Goal: Information Seeking & Learning: Learn about a topic

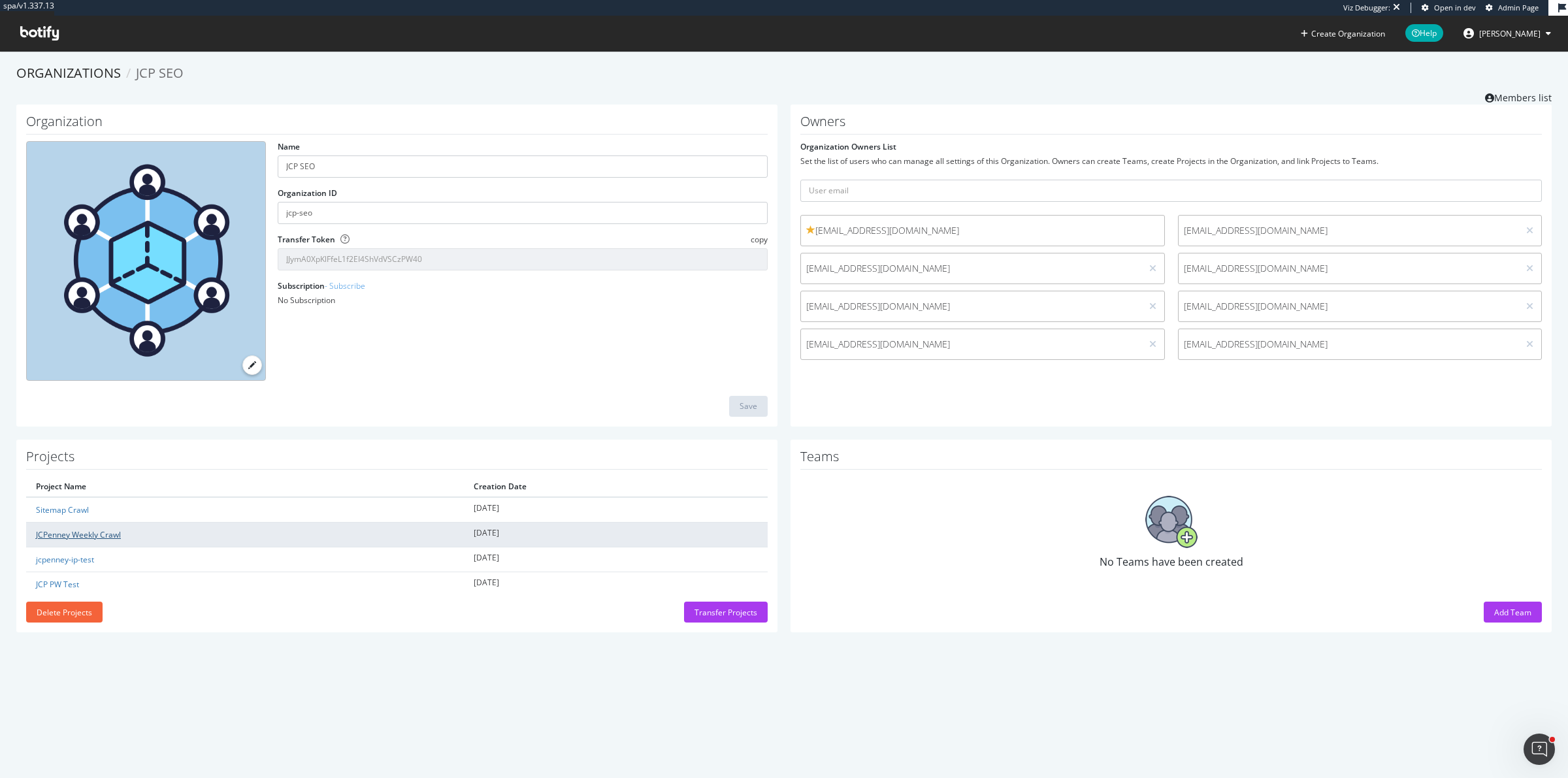
click at [66, 538] on link "JCPenney Weekly Crawl" at bounding box center [78, 534] width 85 height 11
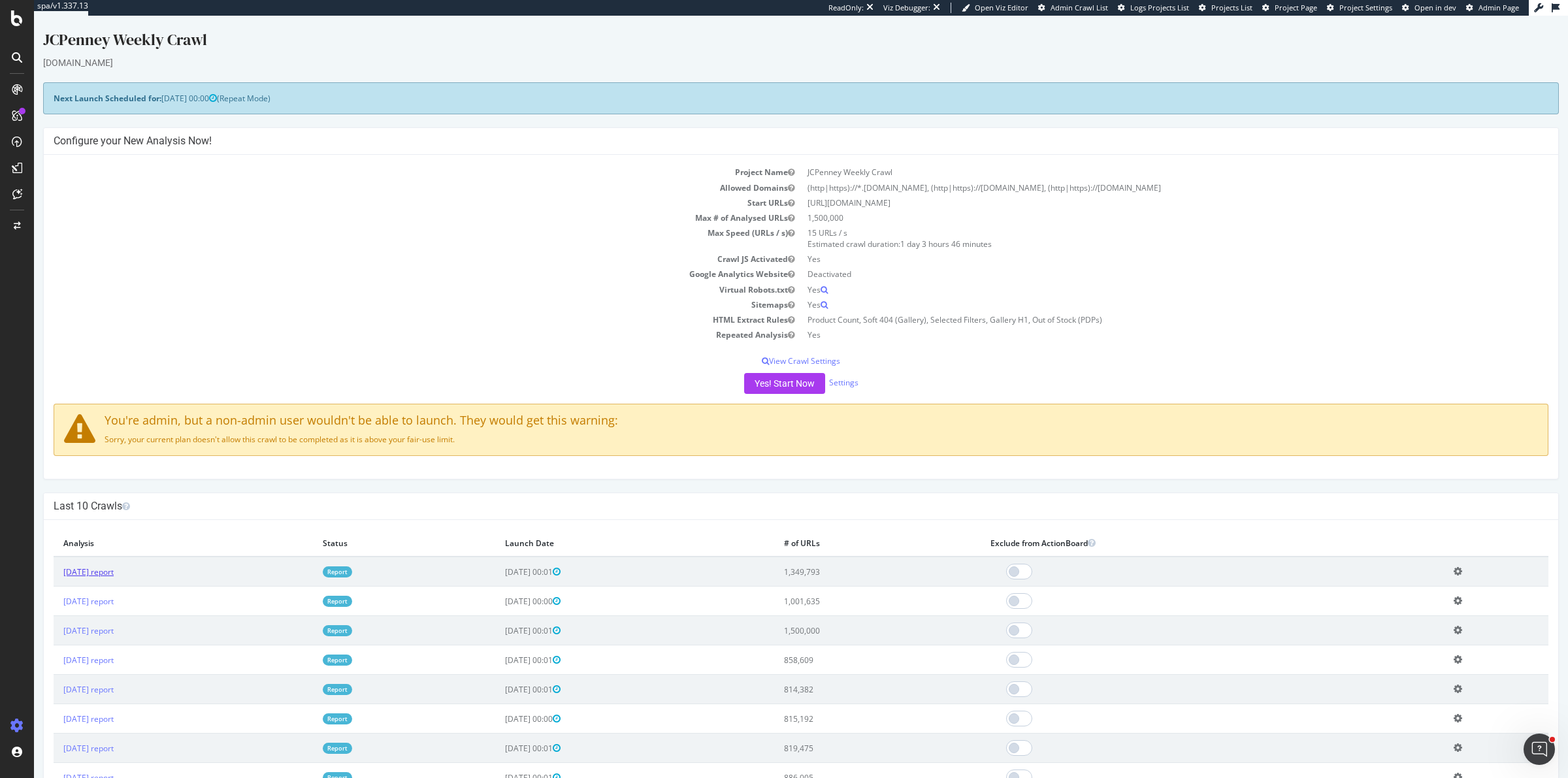
click at [114, 570] on link "[DATE] report" at bounding box center [88, 572] width 51 height 11
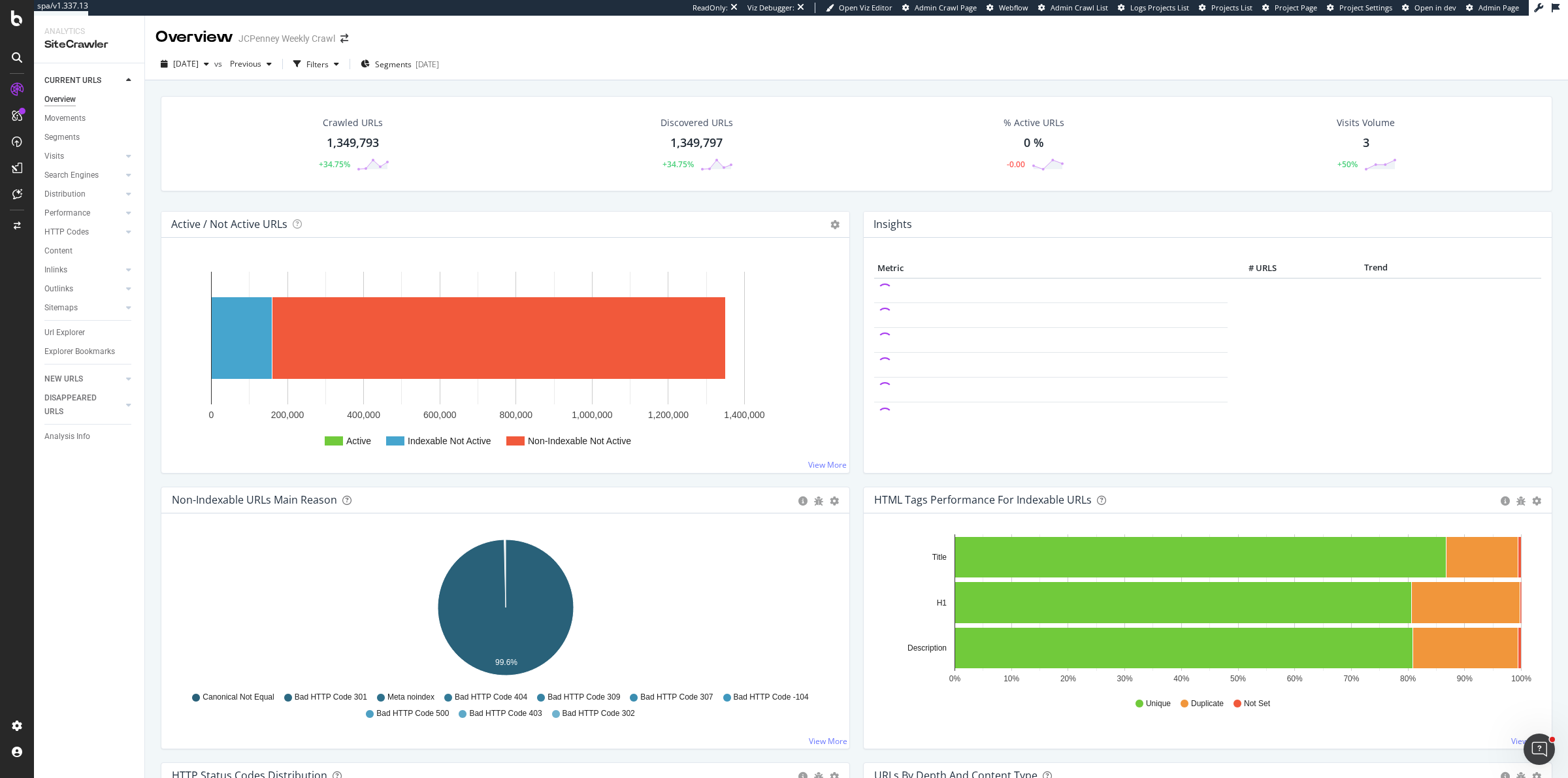
click at [852, 196] on div "Crawled URLs 1,349,793 +34.75% Discovered URLs 1,349,797 +34.75% % Active URLs …" at bounding box center [856, 154] width 1405 height 115
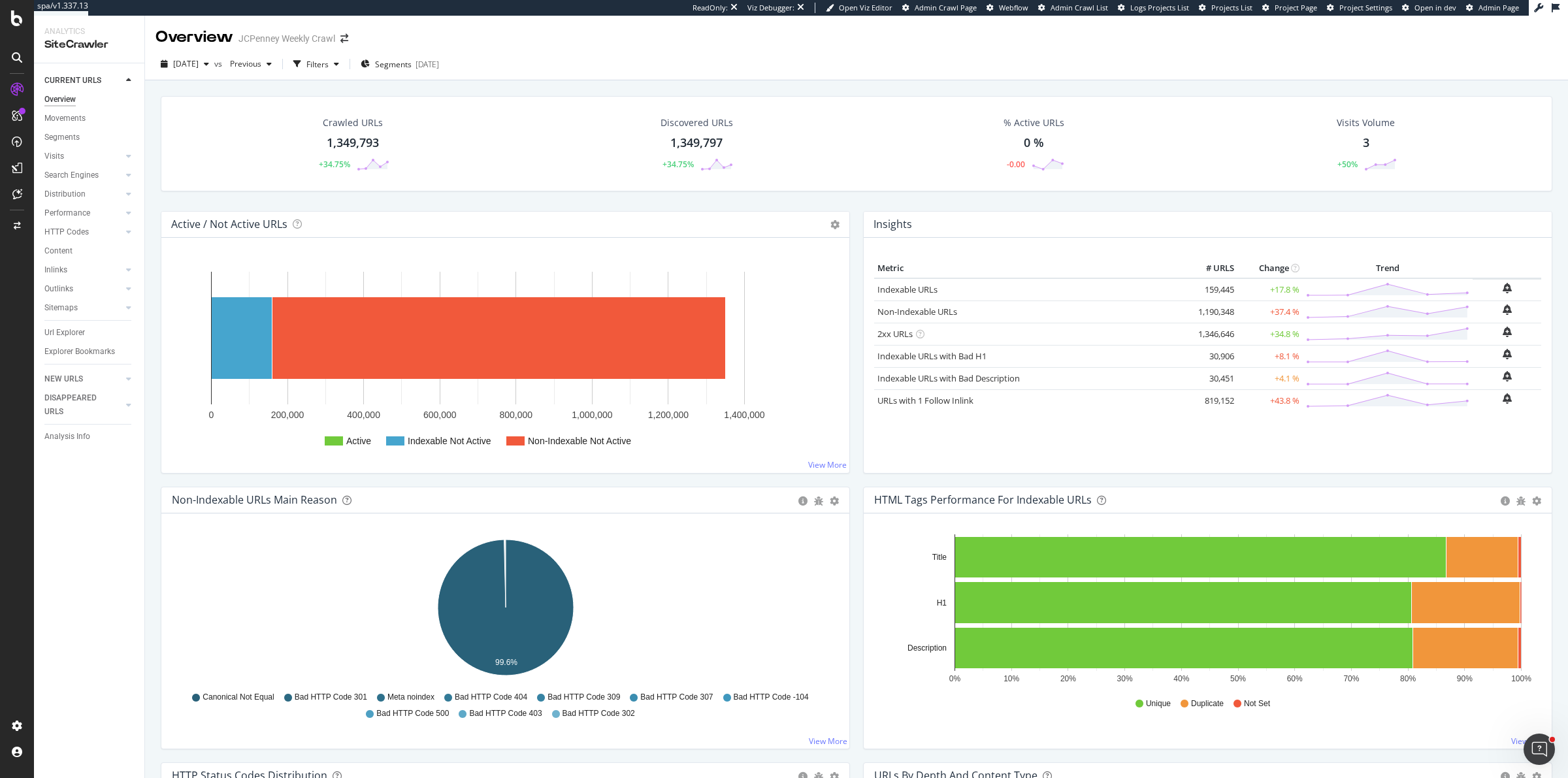
click at [852, 196] on div "Crawled URLs 1,349,793 +34.75% Discovered URLs 1,349,797 +34.75% % Active URLs …" at bounding box center [856, 154] width 1405 height 115
click at [854, 195] on div "Crawled URLs 1,349,793 +34.75% Discovered URLs 1,349,797 +34.75% % Active URLs …" at bounding box center [856, 154] width 1405 height 115
click at [850, 199] on div "Crawled URLs 1,349,793 +34.75% Discovered URLs 1,349,797 +34.75% % Active URLs …" at bounding box center [856, 154] width 1405 height 115
click at [852, 196] on div "Crawled URLs 1,349,793 +34.75% Discovered URLs 1,349,797 +34.75% % Active URLs …" at bounding box center [856, 154] width 1405 height 115
click at [92, 189] on div "RealKeywords" at bounding box center [77, 193] width 58 height 13
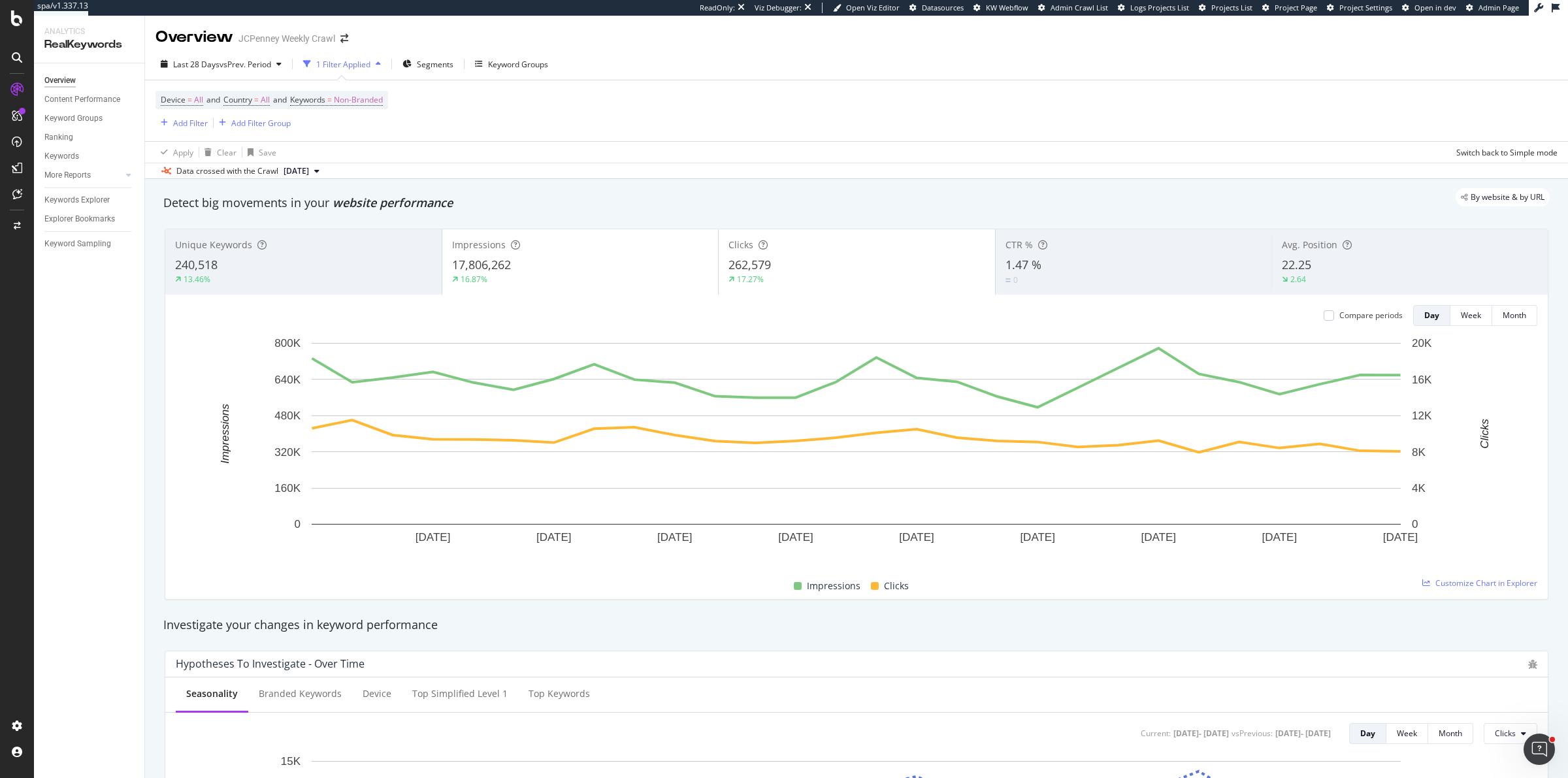
drag, startPoint x: 726, startPoint y: 80, endPoint x: 749, endPoint y: 64, distance: 28.0
click at [749, 64] on div "Last 28 Days vs Prev. Period 1 Filter Applied Segments Keyword Groups Device = …" at bounding box center [856, 114] width 1423 height 131
click at [749, 64] on div "Last 28 Days vs Prev. Period 1 Filter Applied Segments Keyword Groups" at bounding box center [856, 67] width 1423 height 26
click at [239, 63] on span "vs Prev. Period" at bounding box center [245, 64] width 52 height 11
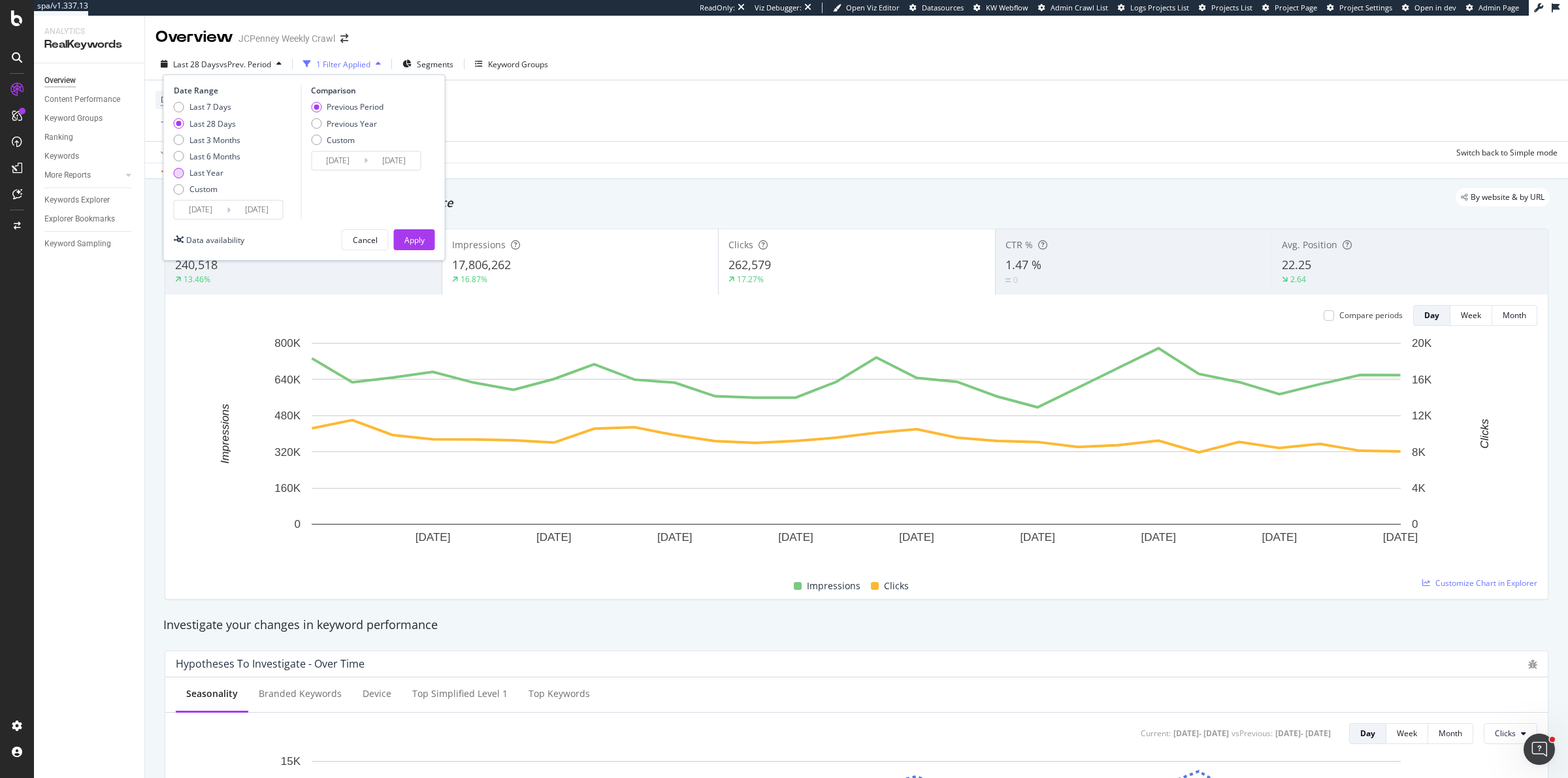
click at [221, 168] on div "Last Year" at bounding box center [206, 172] width 34 height 11
type input "[DATE]"
click at [429, 238] on button "Apply" at bounding box center [414, 239] width 41 height 21
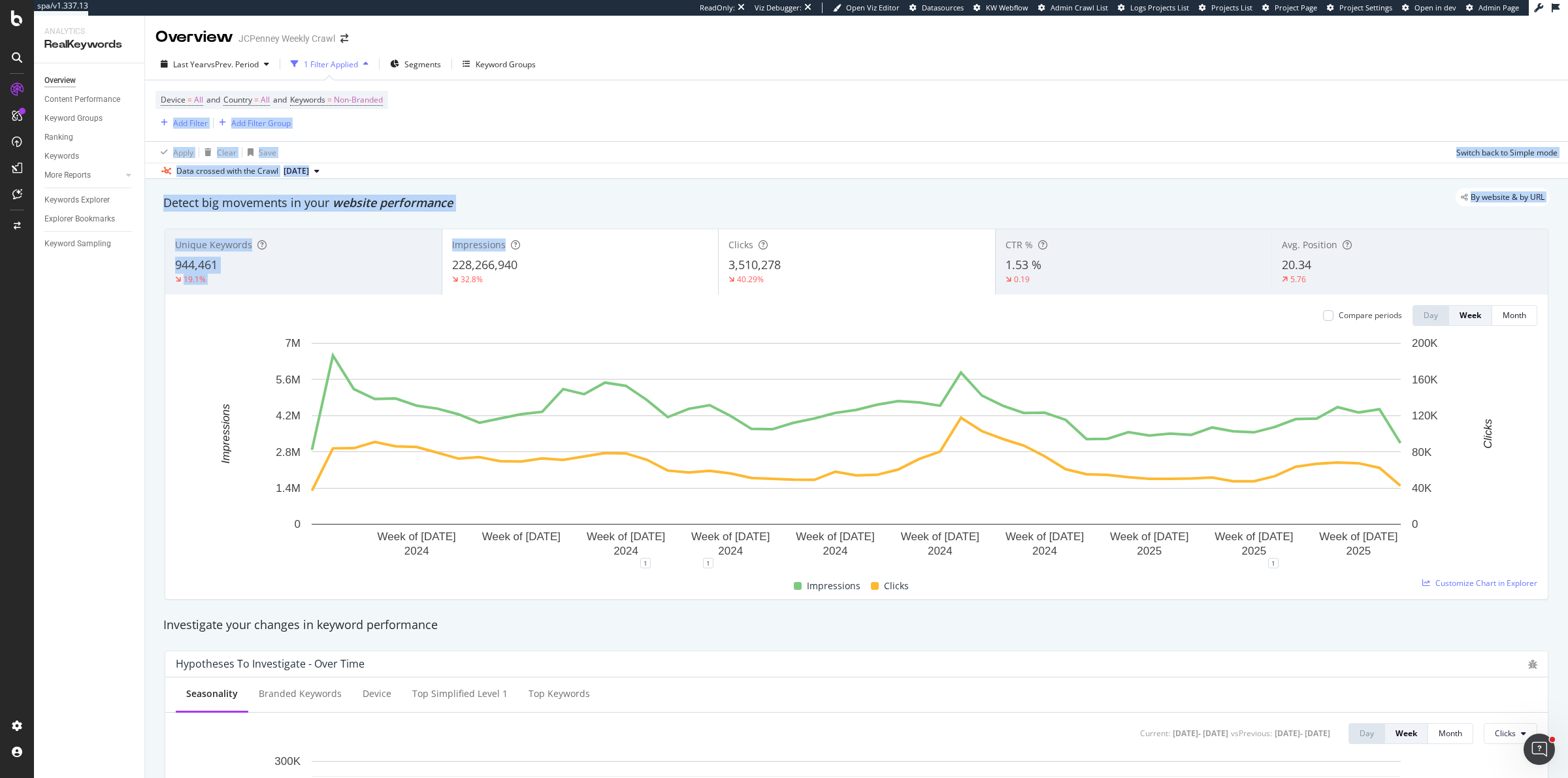
drag, startPoint x: 732, startPoint y: 115, endPoint x: 712, endPoint y: 245, distance: 131.5
click at [712, 245] on div "Overview JCPenney Weekly Crawl Last Year vs Prev. Period 1 Filter Applied Segme…" at bounding box center [856, 397] width 1423 height 763
click at [716, 223] on div "Unique Keywords 944,461 19.1% Impressions 228,266,940 32.8% Clicks 3,510,278 40…" at bounding box center [856, 414] width 1400 height 392
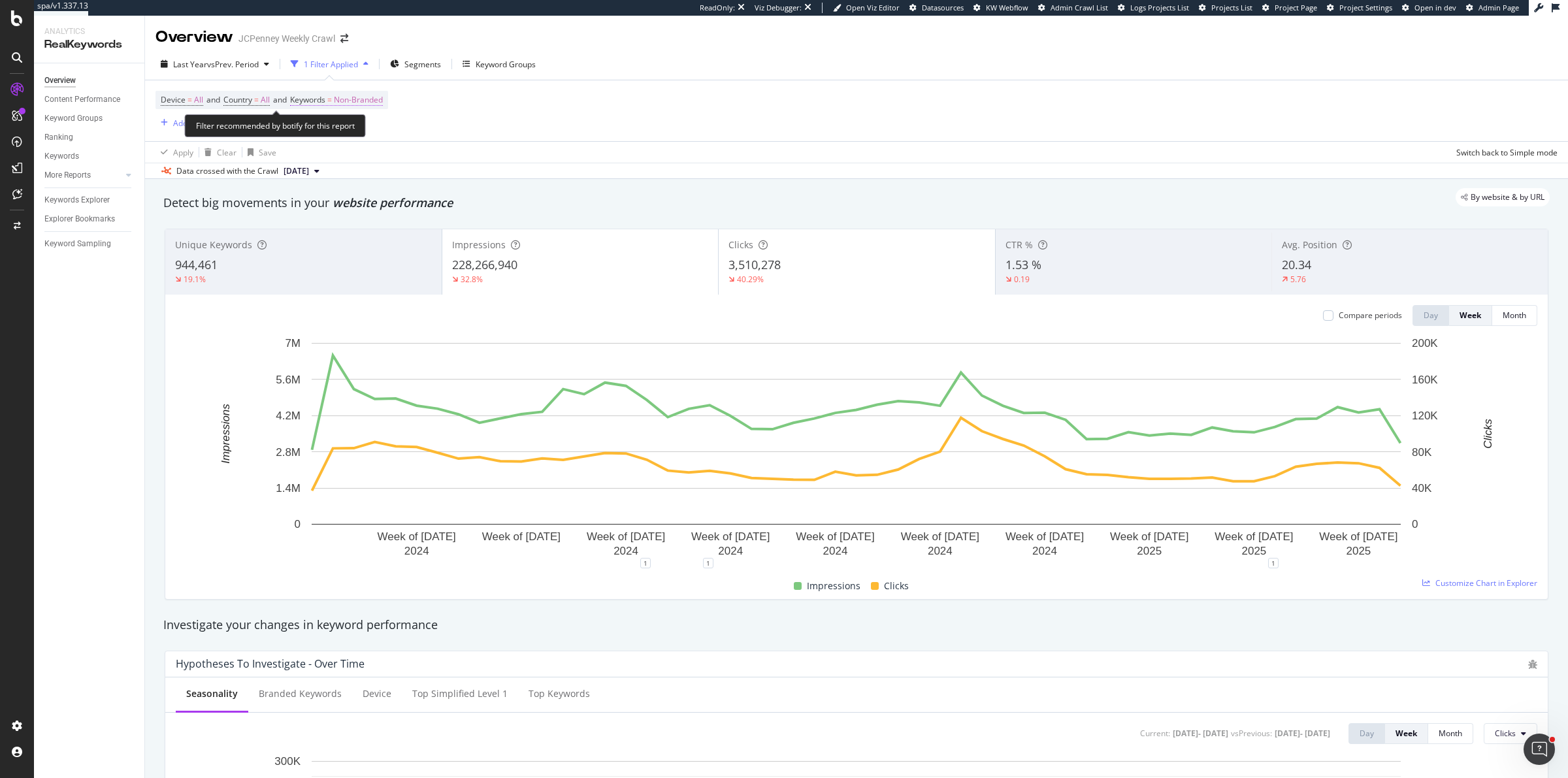
click at [353, 101] on span "Non-Branded" at bounding box center [358, 100] width 49 height 18
click at [359, 125] on span "Non-Branded" at bounding box center [336, 130] width 54 height 11
click at [367, 198] on span "Anonymized queries" at bounding box center [387, 194] width 133 height 11
click at [444, 158] on div "Apply" at bounding box center [443, 158] width 20 height 11
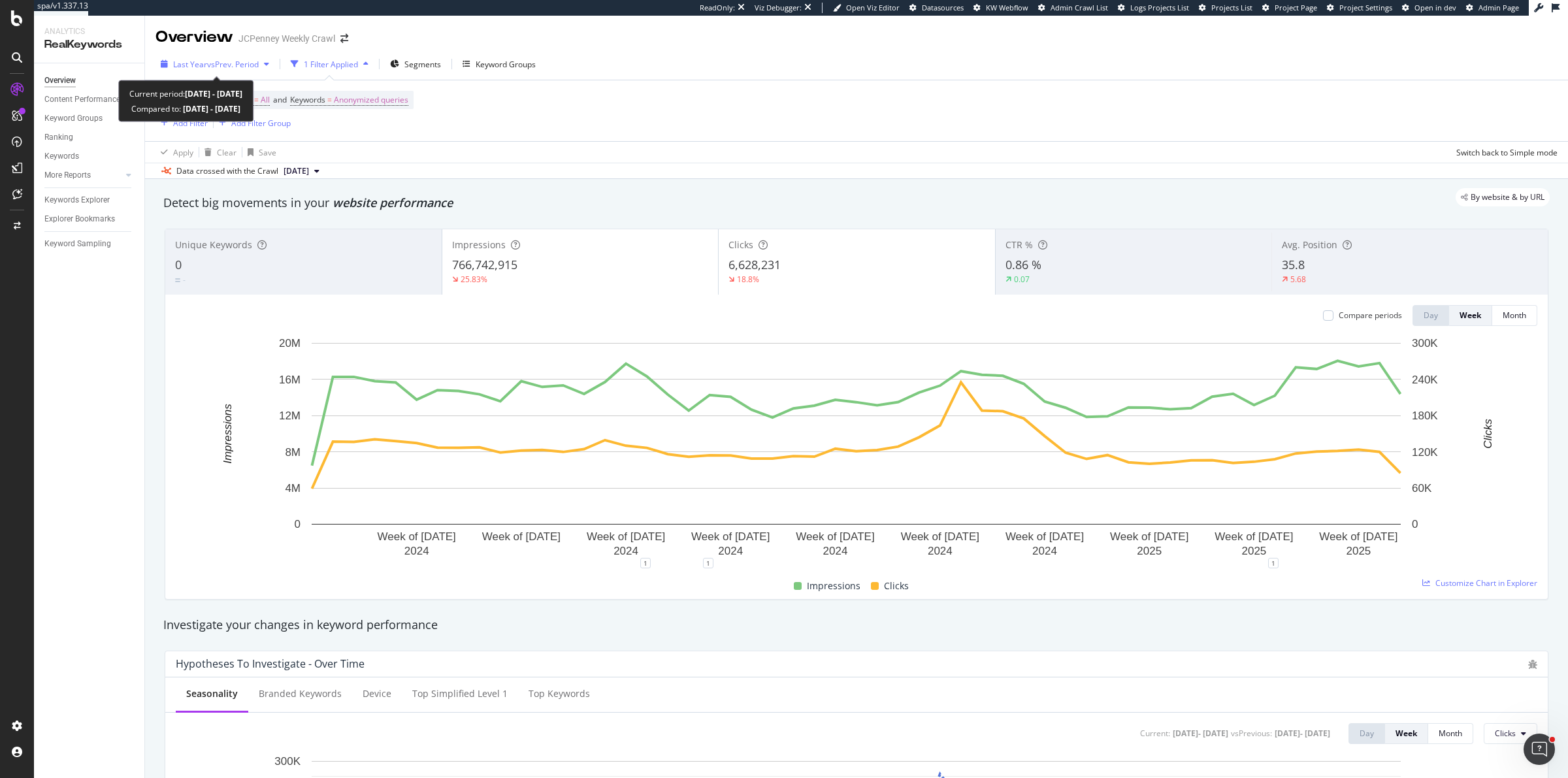
click at [241, 63] on span "vs Prev. Period" at bounding box center [232, 64] width 52 height 11
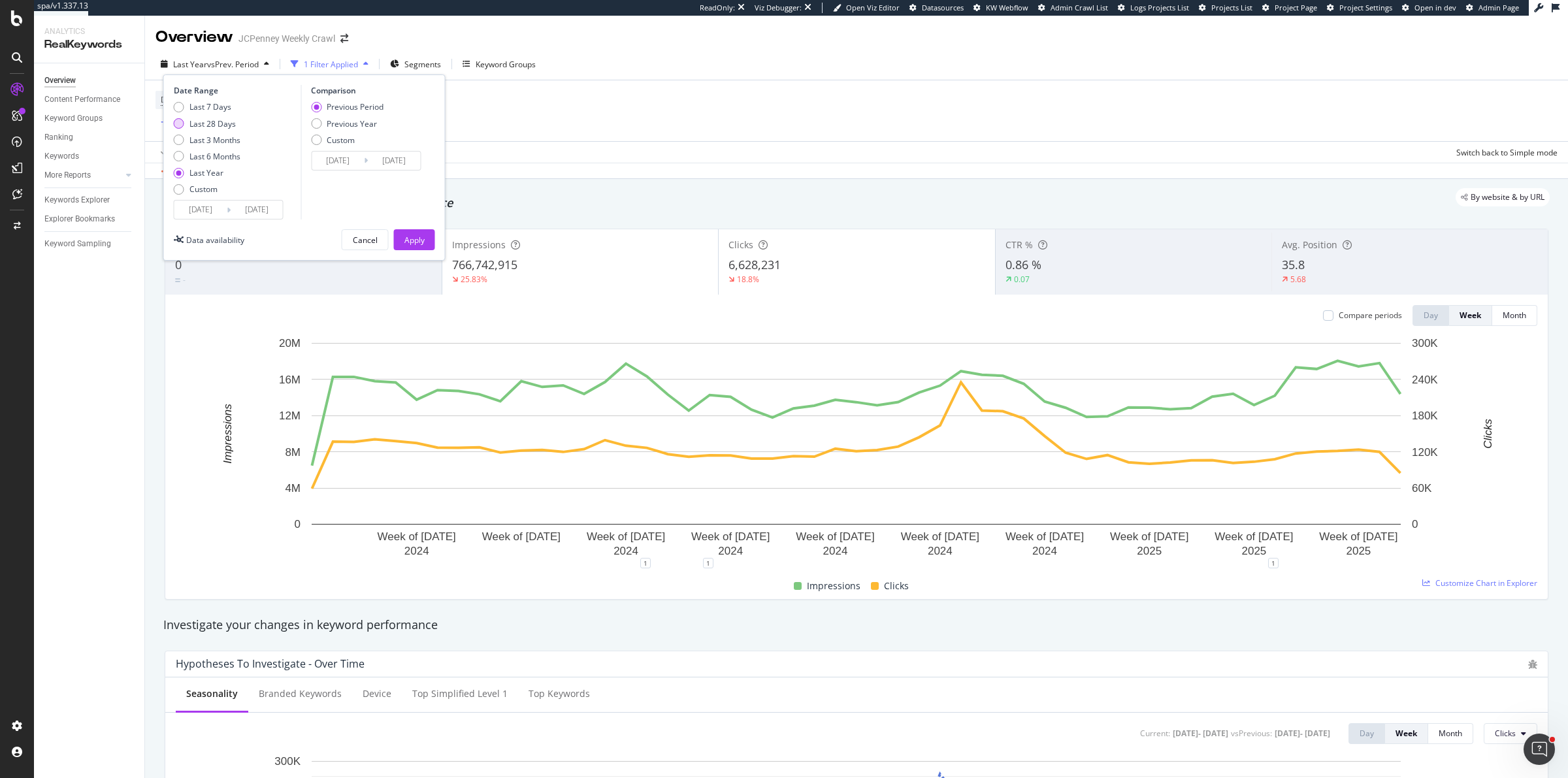
click at [222, 126] on div "Last 28 Days" at bounding box center [212, 124] width 46 height 11
type input "[DATE]"
click at [413, 233] on div "Apply" at bounding box center [414, 239] width 20 height 20
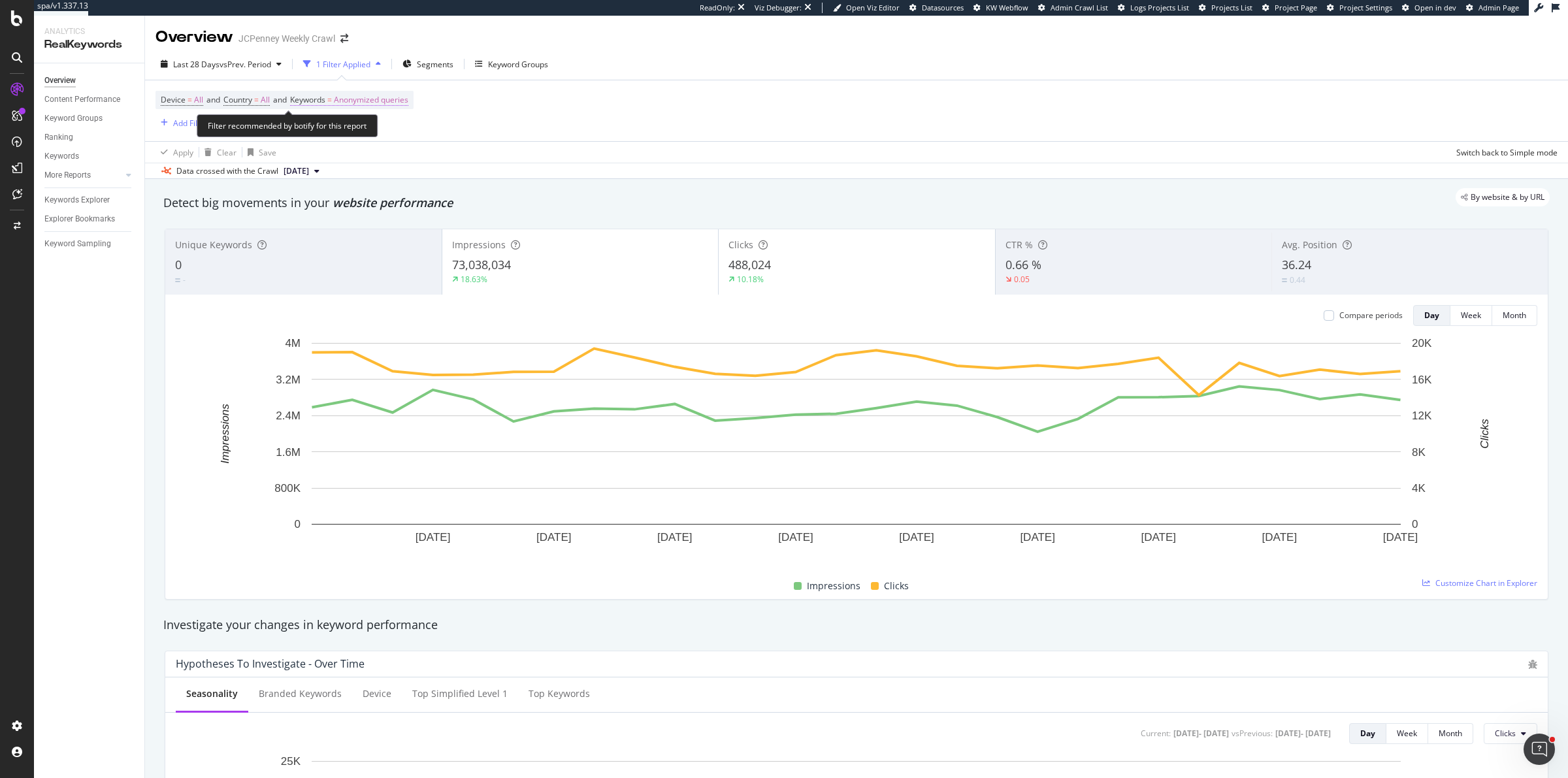
click at [370, 100] on span "Anonymized queries" at bounding box center [371, 100] width 75 height 18
click at [350, 133] on span "Anonymized queries" at bounding box center [349, 130] width 80 height 11
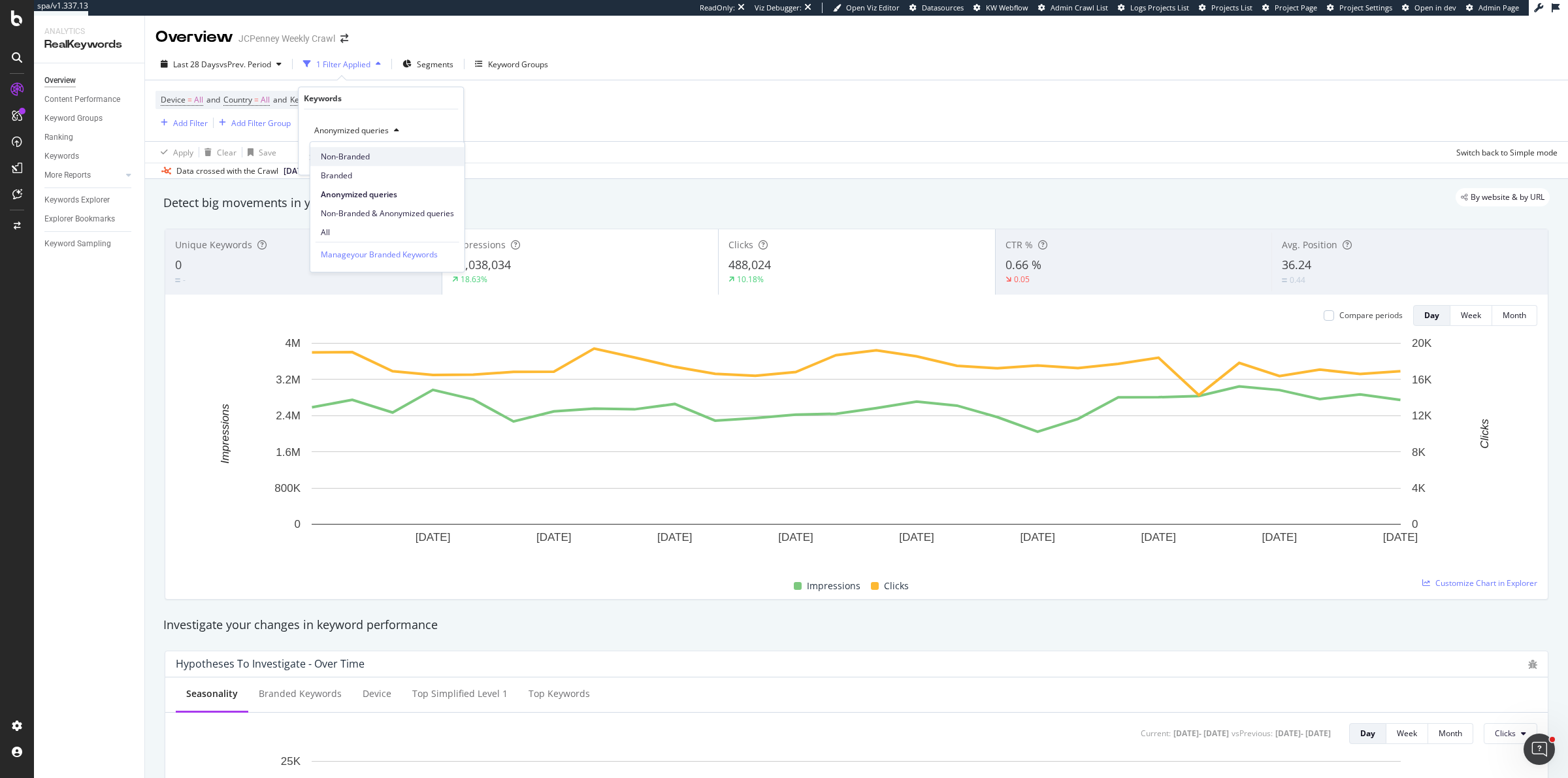
click at [351, 154] on span "Non-Branded" at bounding box center [387, 156] width 133 height 11
click at [435, 154] on div "Apply" at bounding box center [443, 158] width 20 height 11
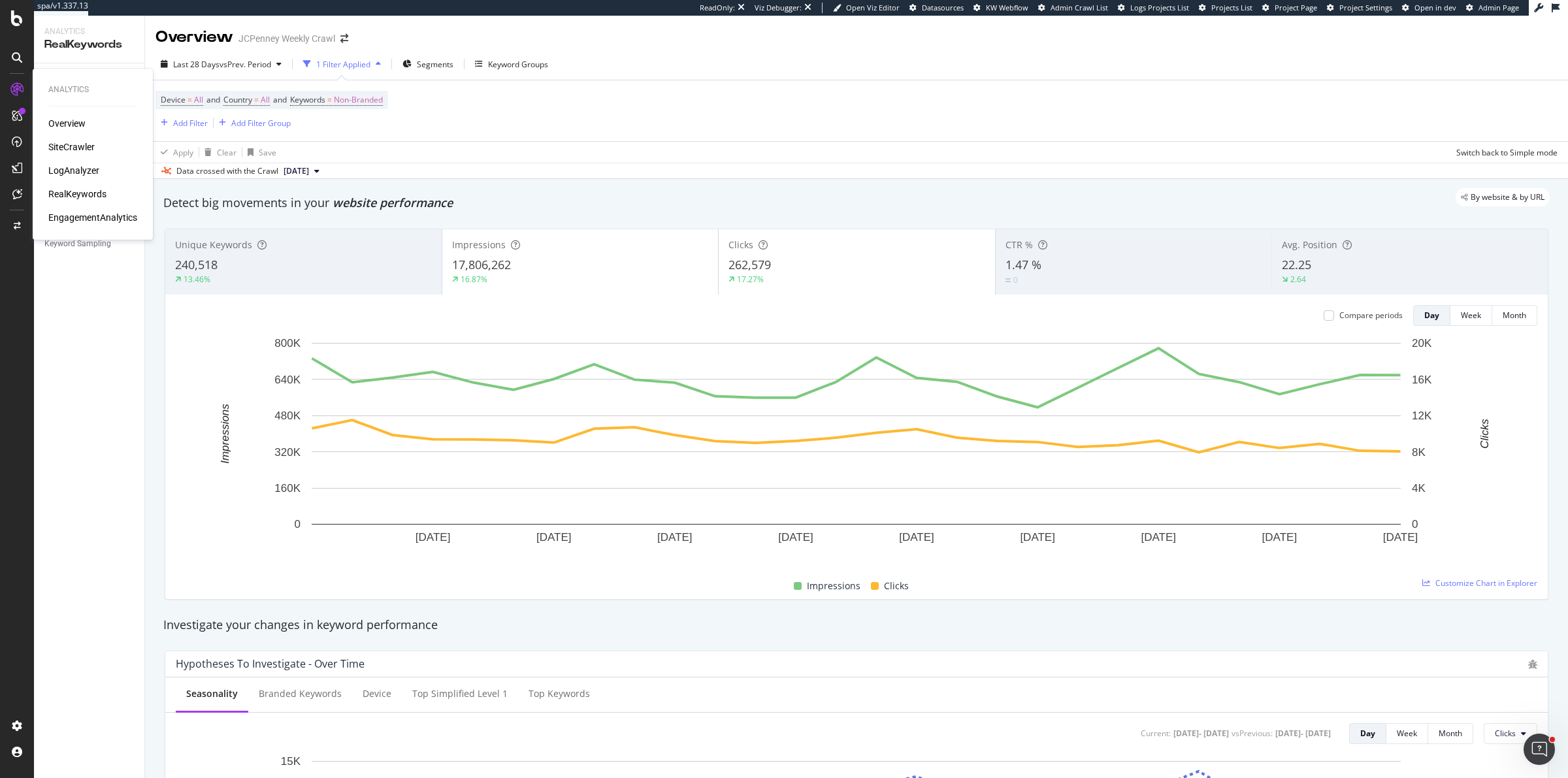
click at [88, 171] on div "LogAnalyzer" at bounding box center [74, 170] width 51 height 13
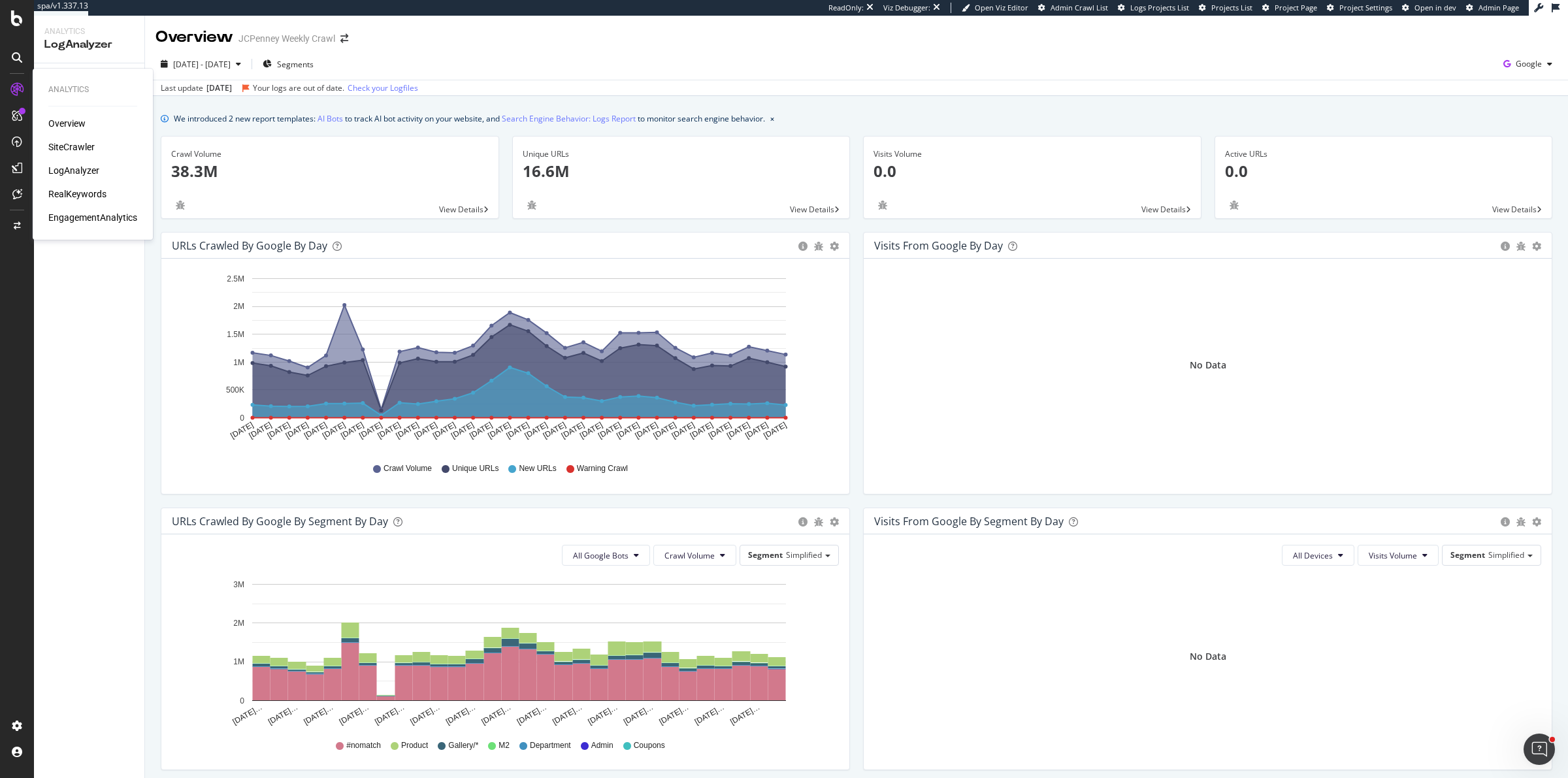
click at [62, 145] on div "SiteCrawler" at bounding box center [71, 146] width 46 height 13
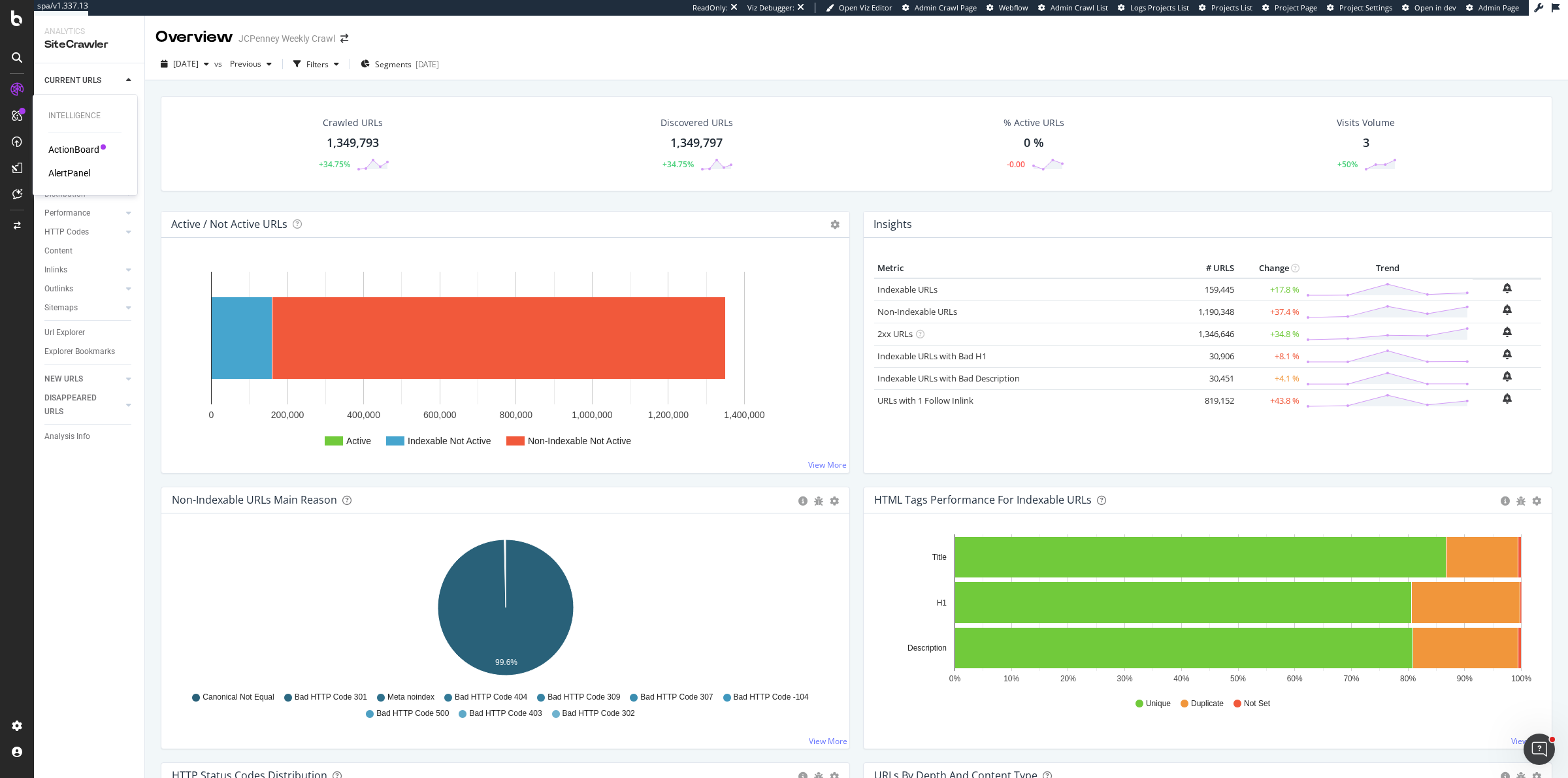
click at [68, 147] on div "ActionBoard" at bounding box center [74, 149] width 51 height 13
